Goal: Task Accomplishment & Management: Complete application form

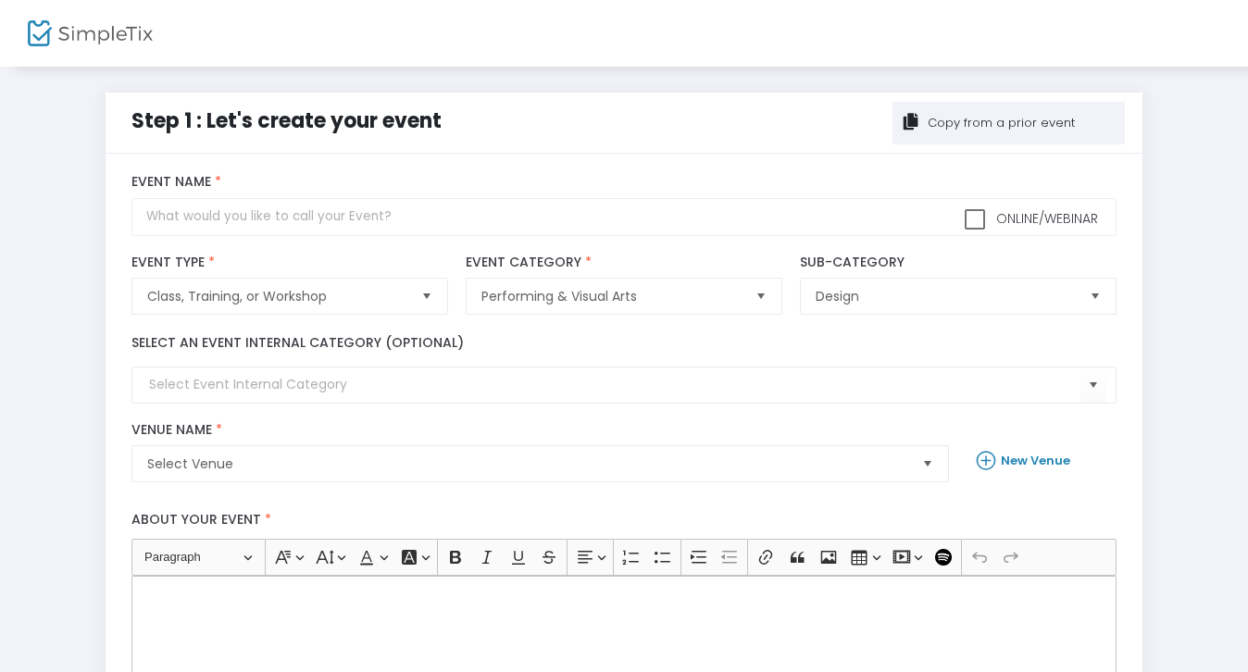
click at [1009, 123] on div "Copy from a prior event" at bounding box center [1000, 123] width 150 height 19
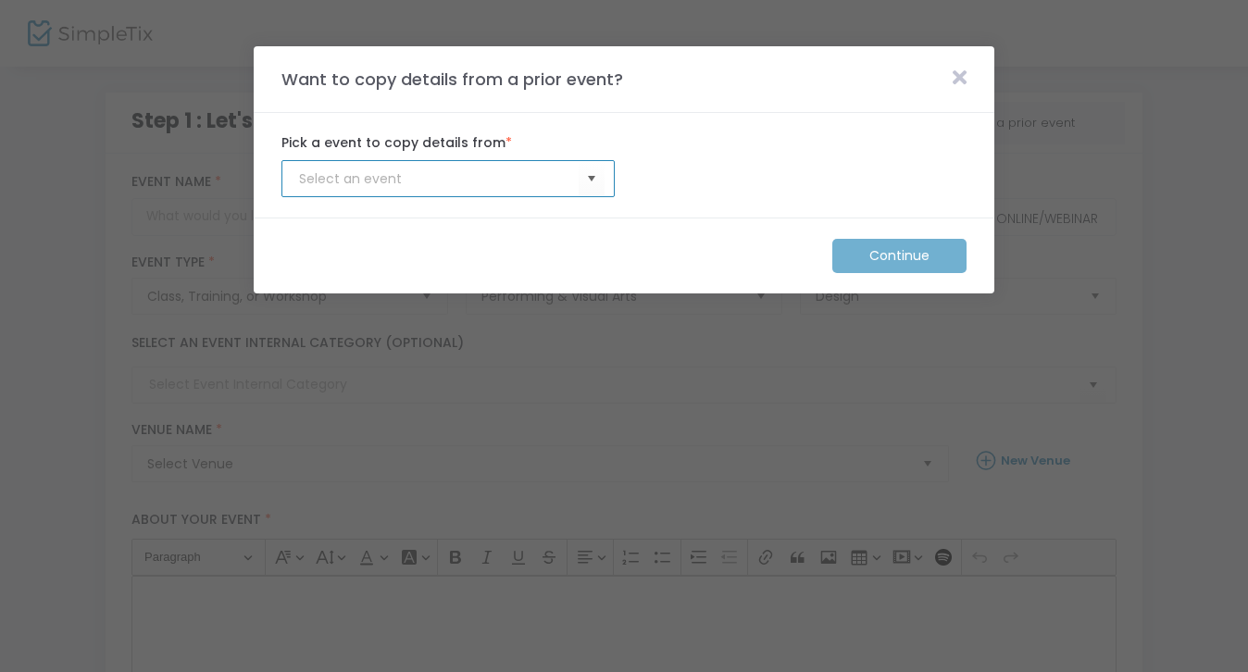
click at [577, 183] on input at bounding box center [439, 178] width 280 height 19
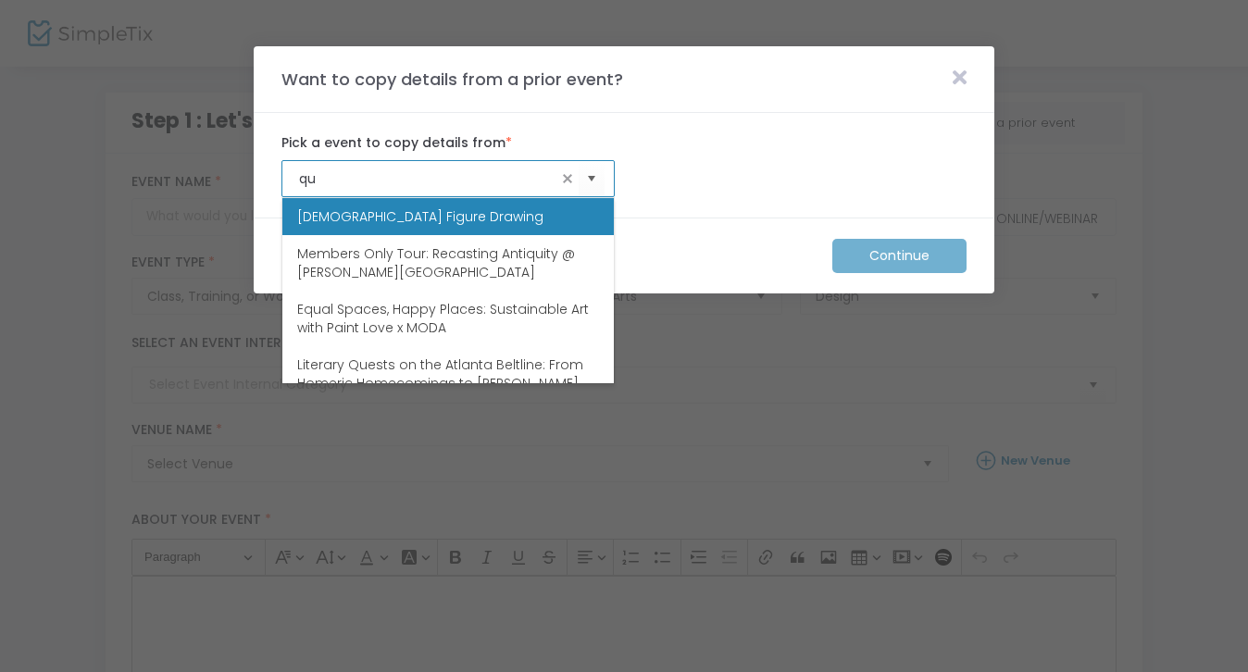
click at [481, 212] on li "[DEMOGRAPHIC_DATA] Figure Drawing" at bounding box center [448, 216] width 332 height 37
type input "[DEMOGRAPHIC_DATA] Figure Drawing"
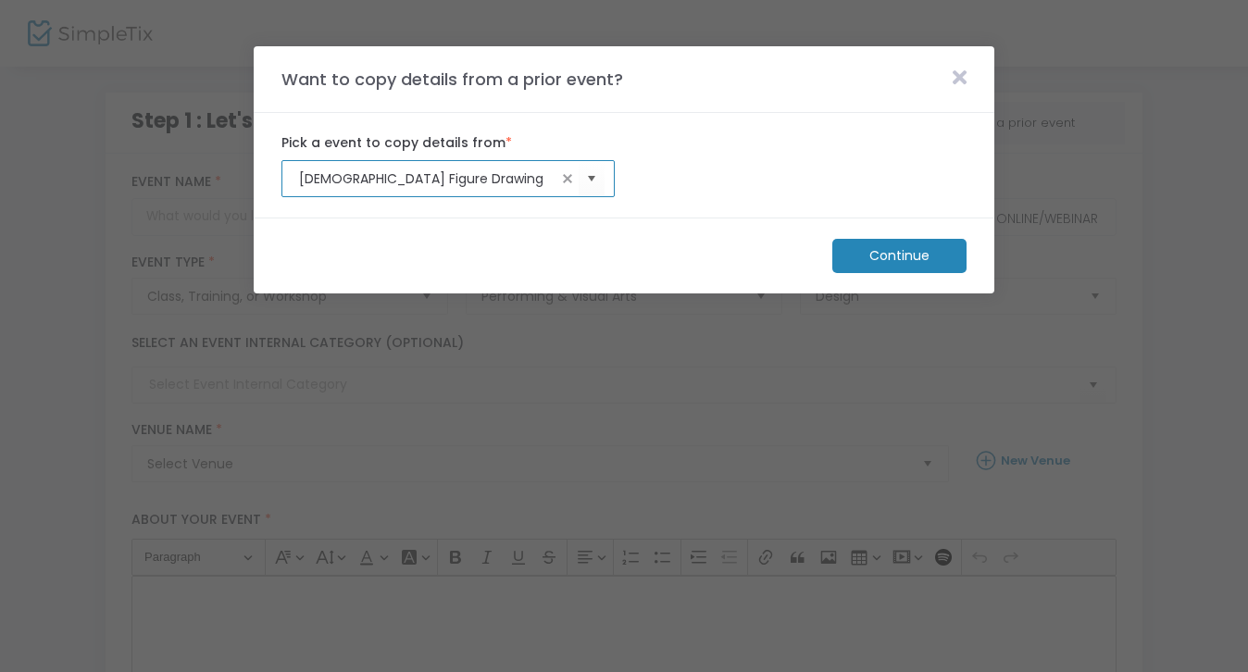
click at [887, 260] on m-button "Continue" at bounding box center [900, 256] width 134 height 34
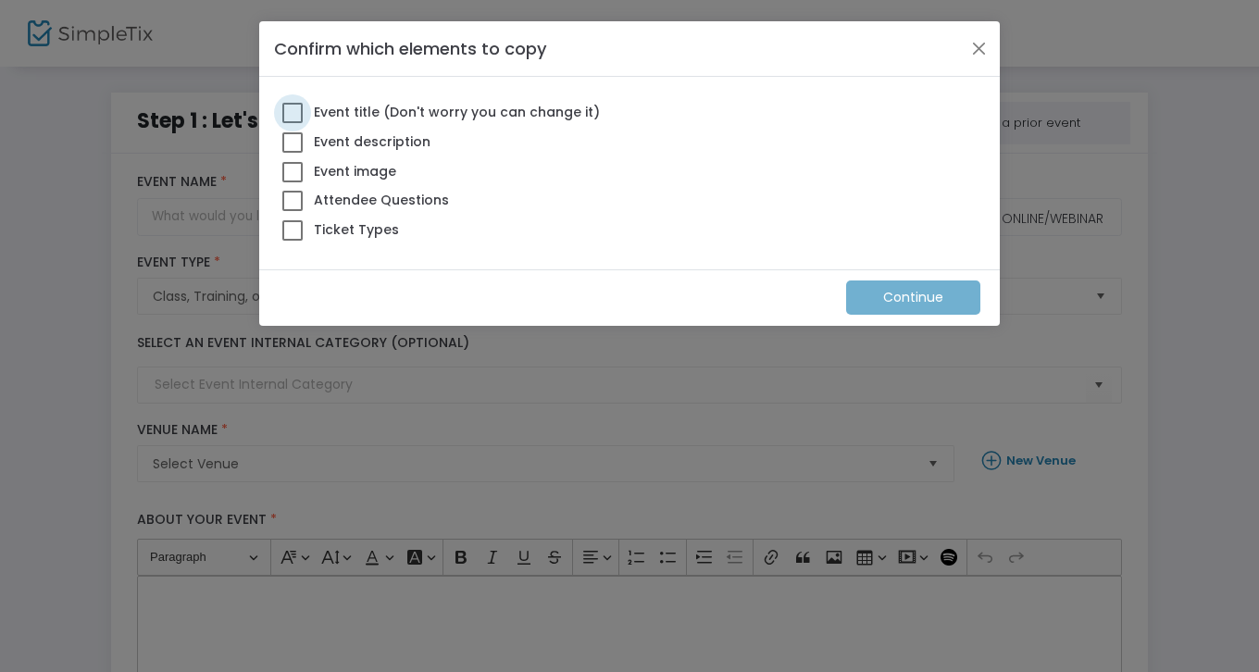
click at [294, 112] on span at bounding box center [292, 113] width 20 height 20
click at [293, 123] on input "Event title (Don't worry you can change it)" at bounding box center [292, 123] width 1 height 1
checkbox input "true"
click at [294, 142] on span at bounding box center [292, 142] width 20 height 20
click at [293, 153] on input "Event description" at bounding box center [292, 153] width 1 height 1
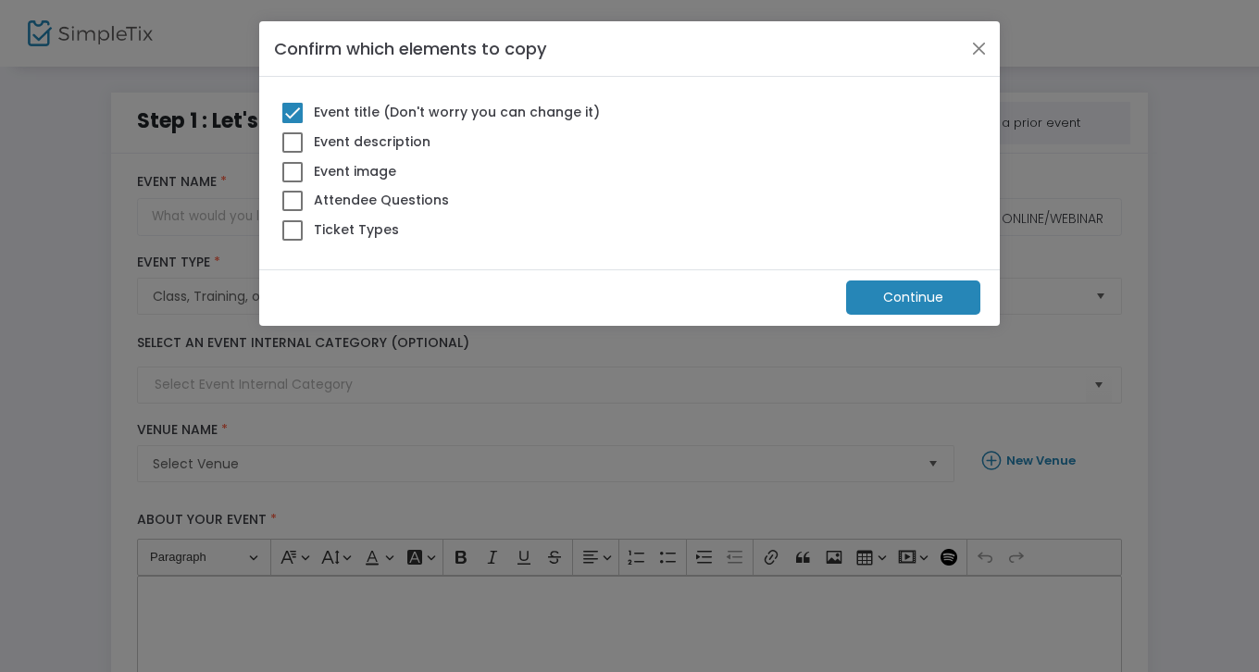
checkbox input "true"
click at [294, 169] on span at bounding box center [292, 172] width 20 height 20
click at [293, 182] on input "Event image" at bounding box center [292, 182] width 1 height 1
checkbox input "true"
click at [294, 201] on span at bounding box center [292, 201] width 20 height 20
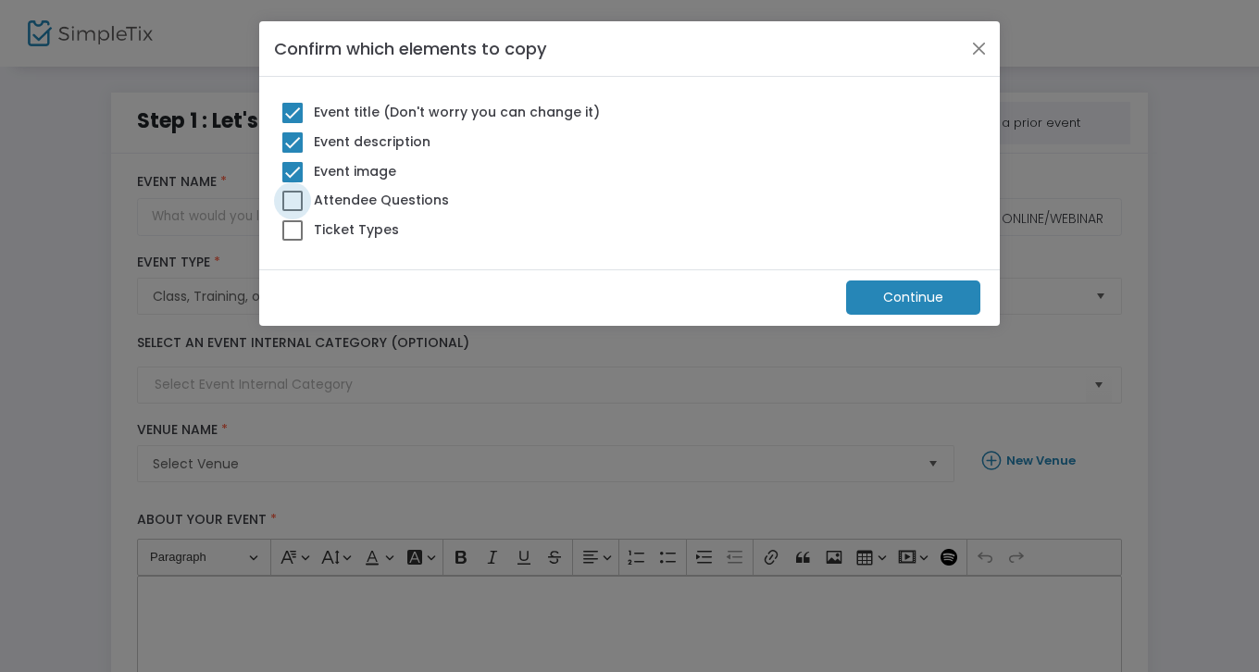
click at [293, 211] on input "Attendee Questions" at bounding box center [292, 211] width 1 height 1
click at [293, 201] on span at bounding box center [292, 201] width 20 height 20
click at [293, 211] on input "Attendee Questions" at bounding box center [292, 211] width 1 height 1
checkbox input "false"
click at [291, 227] on span at bounding box center [292, 230] width 20 height 20
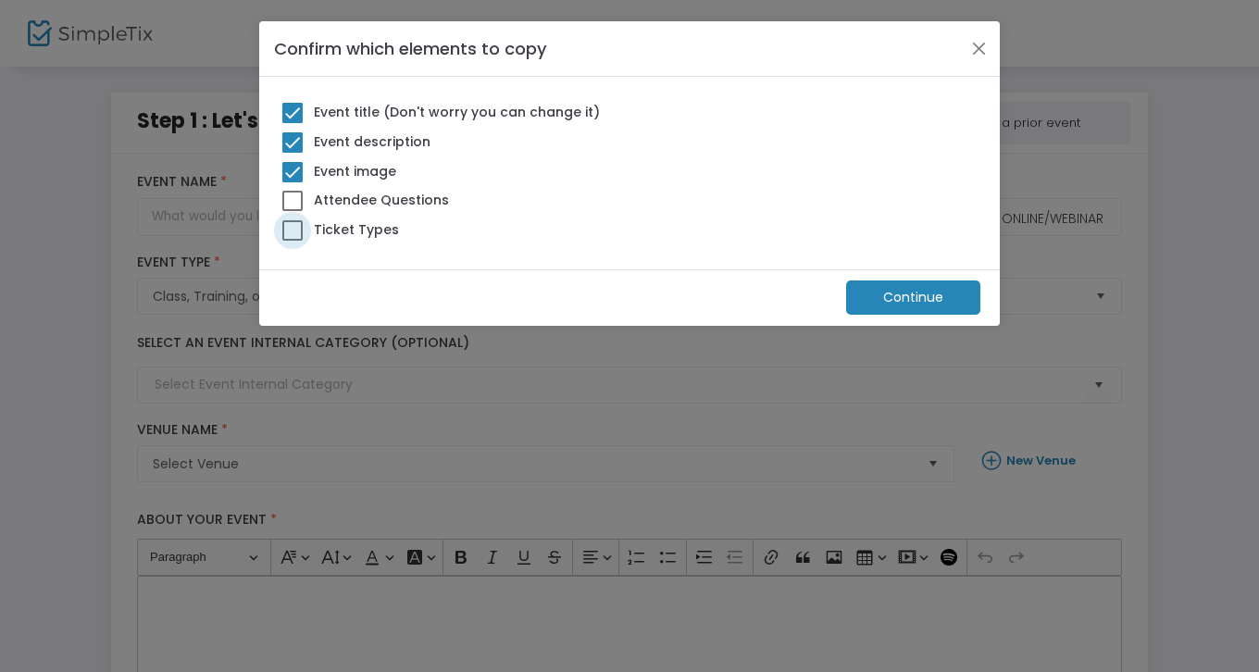
click at [292, 241] on input "Ticket Types" at bounding box center [292, 241] width 1 height 1
checkbox input "true"
click at [899, 295] on m-button "Continue" at bounding box center [913, 298] width 134 height 34
type input "[DEMOGRAPHIC_DATA] Figure Drawing"
